Goal: Navigation & Orientation: Find specific page/section

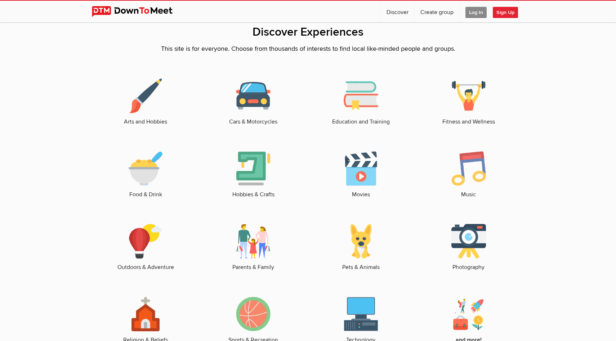
scroll to position [1026, 0]
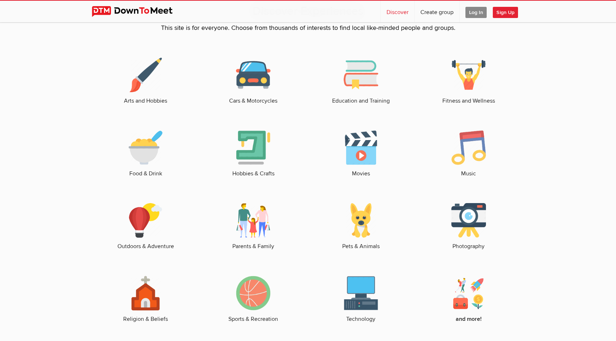
click at [397, 10] on link "Discover" at bounding box center [397, 12] width 33 height 22
select select "null"
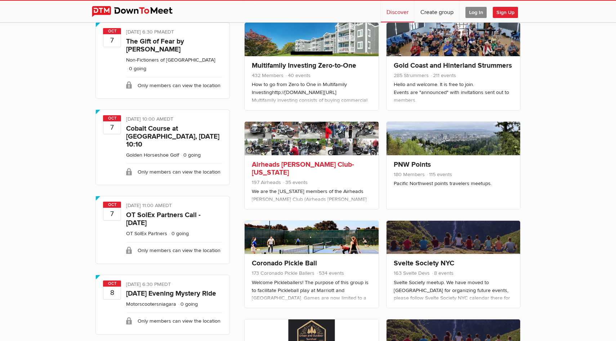
scroll to position [142, 0]
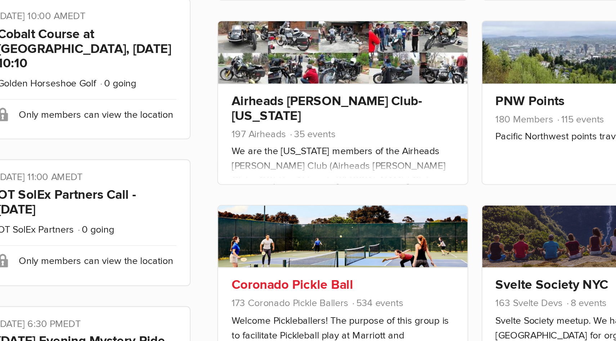
click at [274, 251] on div "Coronado Pickle Ball 173 Coronado Pickle Ballers 534 events" at bounding box center [311, 262] width 134 height 88
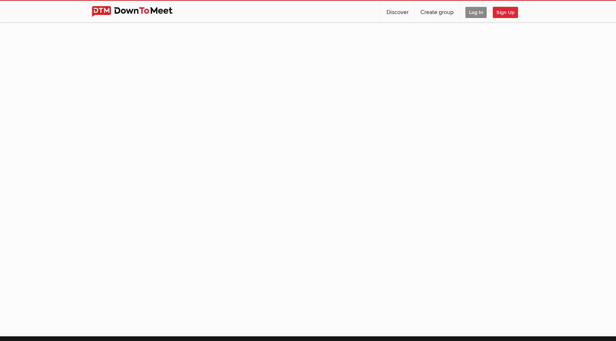
select select "null"
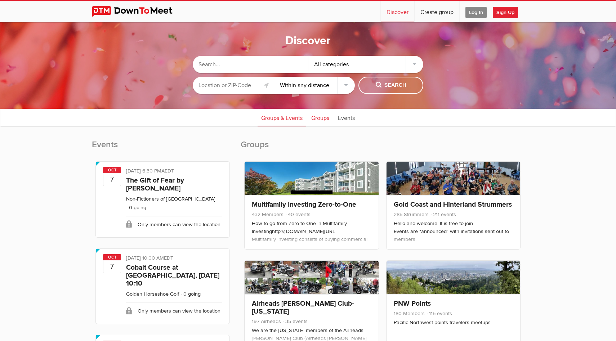
click at [320, 113] on link "Groups" at bounding box center [320, 117] width 25 height 18
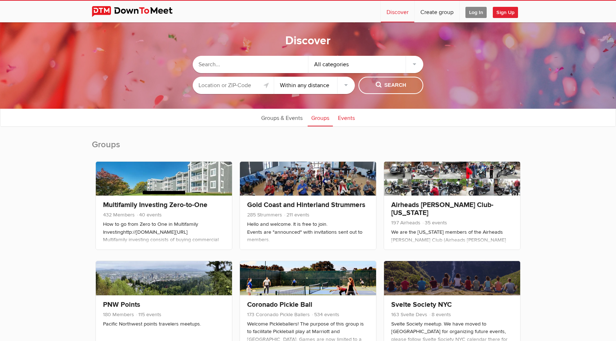
click at [343, 118] on link "Events" at bounding box center [346, 117] width 24 height 18
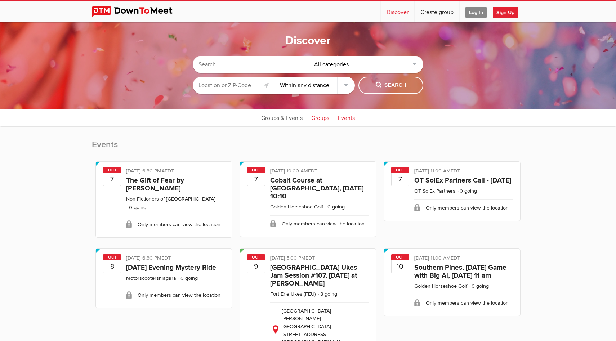
click at [315, 120] on link "Groups" at bounding box center [320, 117] width 25 height 18
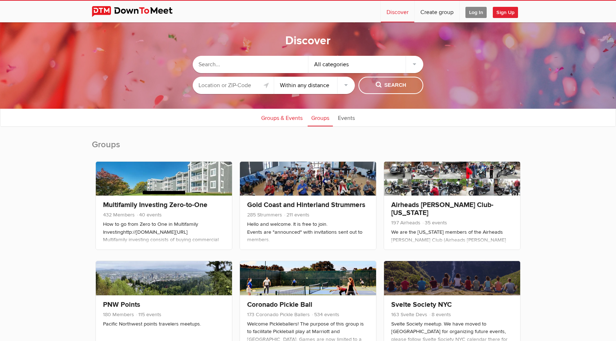
click at [290, 119] on link "Groups & Events" at bounding box center [282, 117] width 49 height 18
